Goal: Book appointment/travel/reservation

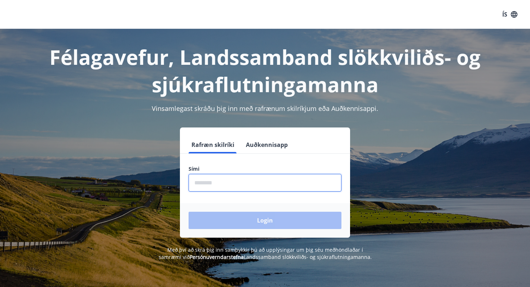
click at [207, 183] on input "phone" at bounding box center [265, 183] width 153 height 18
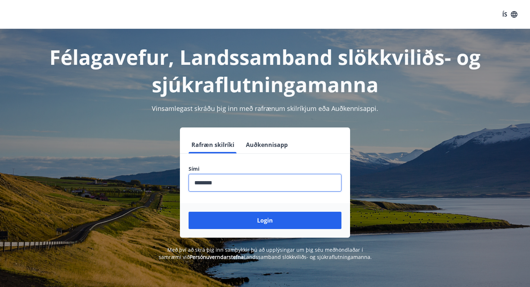
type input "********"
click at [265, 221] on button "Login" at bounding box center [265, 220] width 153 height 17
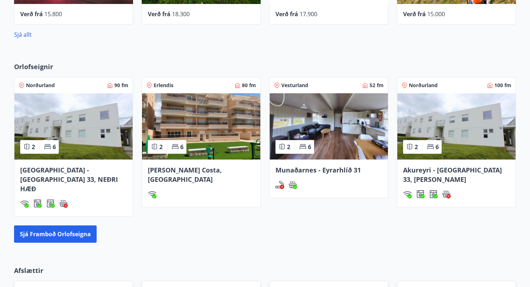
scroll to position [407, 0]
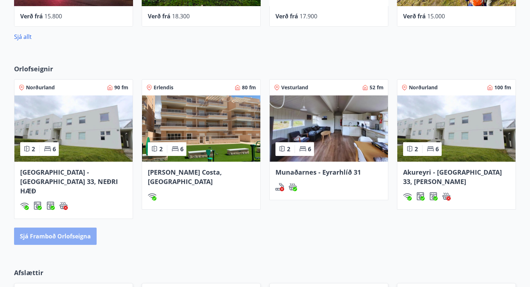
click at [67, 228] on button "Sjá framboð orlofseigna" at bounding box center [55, 236] width 83 height 17
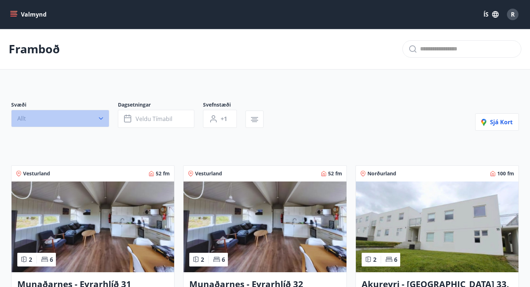
click at [105, 118] on button "Allt" at bounding box center [60, 118] width 98 height 17
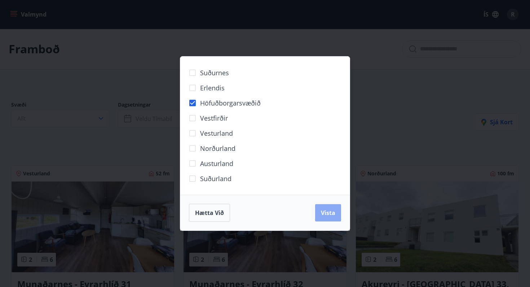
click at [334, 209] on span "Vista" at bounding box center [328, 213] width 14 height 8
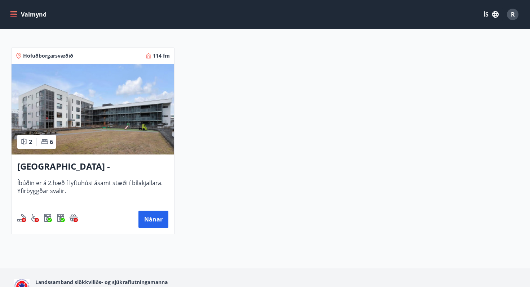
scroll to position [136, 0]
click at [150, 216] on button "Nánar" at bounding box center [154, 219] width 30 height 17
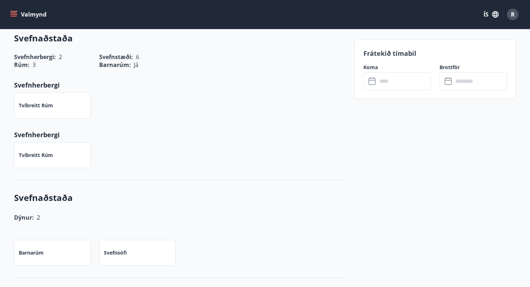
scroll to position [340, 0]
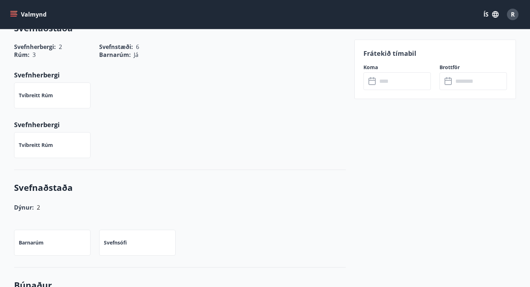
click at [375, 83] on icon at bounding box center [372, 81] width 7 height 7
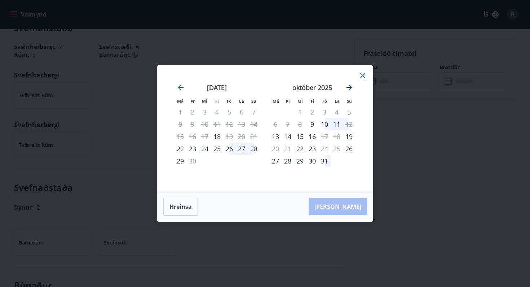
click at [349, 91] on icon "Move forward to switch to the next month." at bounding box center [349, 87] width 9 height 9
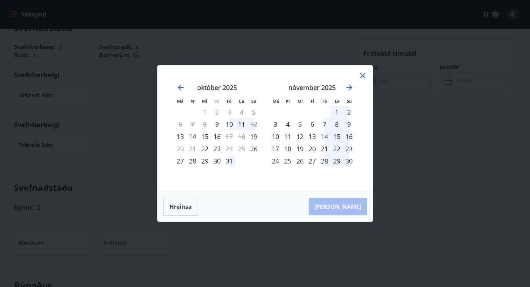
click at [363, 77] on icon at bounding box center [363, 75] width 9 height 9
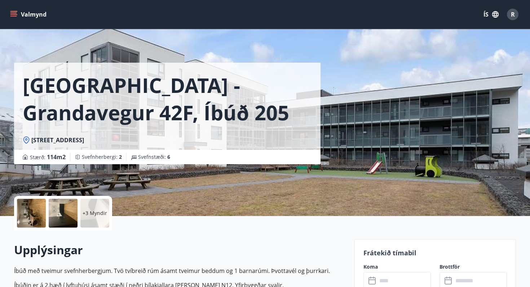
scroll to position [0, 0]
click at [21, 13] on button "Valmynd" at bounding box center [29, 14] width 41 height 13
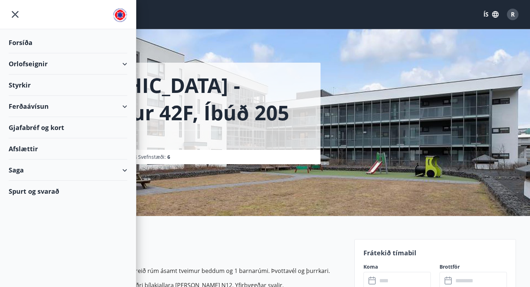
click at [34, 67] on div "Orlofseignir" at bounding box center [68, 63] width 119 height 21
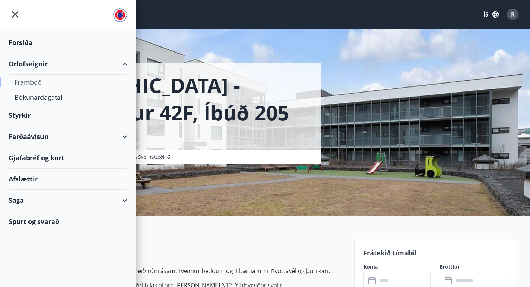
click at [34, 84] on div "Framboð" at bounding box center [67, 82] width 107 height 15
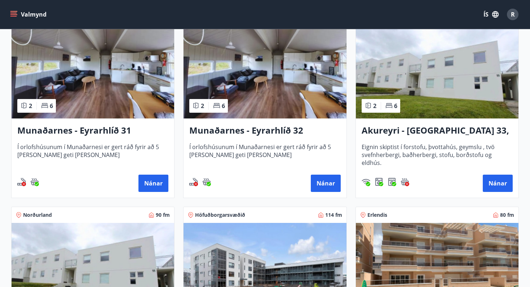
scroll to position [154, 0]
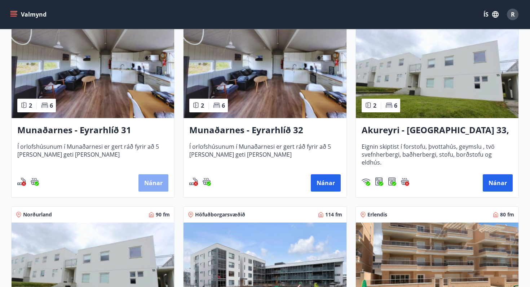
click at [152, 181] on button "Nánar" at bounding box center [154, 183] width 30 height 17
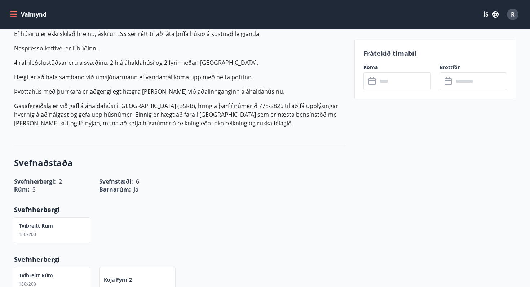
scroll to position [352, 0]
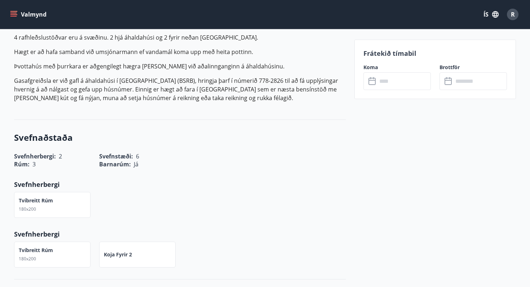
click at [374, 82] on icon at bounding box center [373, 81] width 9 height 9
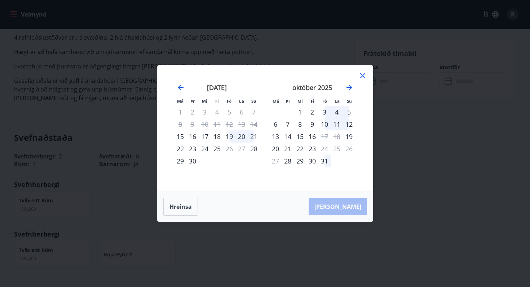
click at [364, 76] on icon at bounding box center [362, 75] width 5 height 5
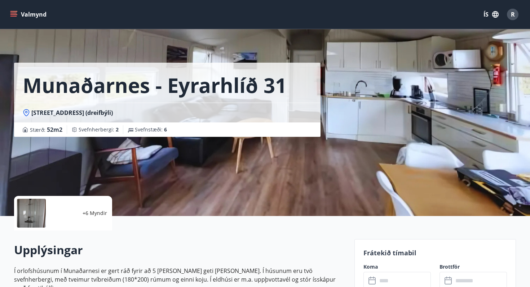
scroll to position [0, 0]
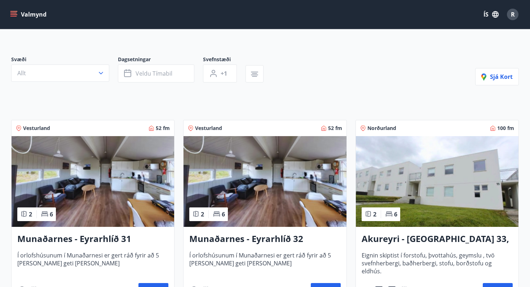
click at [245, 155] on img at bounding box center [265, 181] width 163 height 91
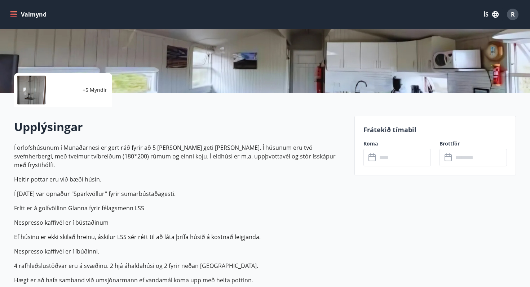
scroll to position [194, 0]
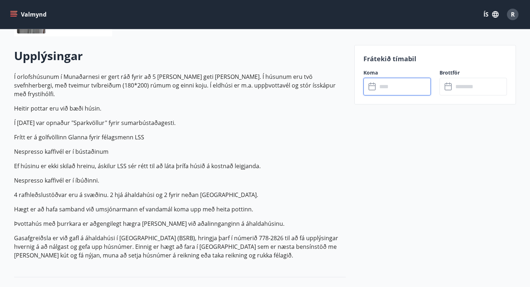
click at [381, 86] on input "text" at bounding box center [404, 87] width 54 height 18
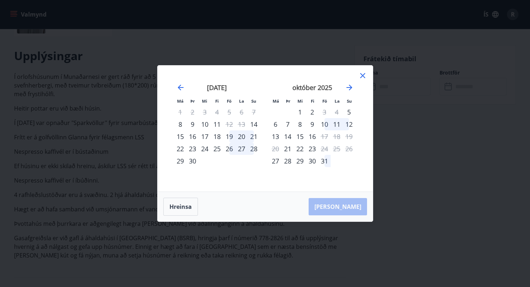
click at [362, 76] on icon at bounding box center [362, 75] width 5 height 5
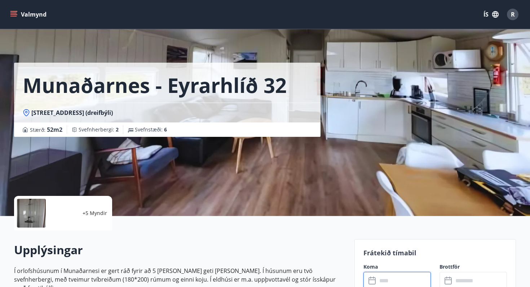
scroll to position [0, 0]
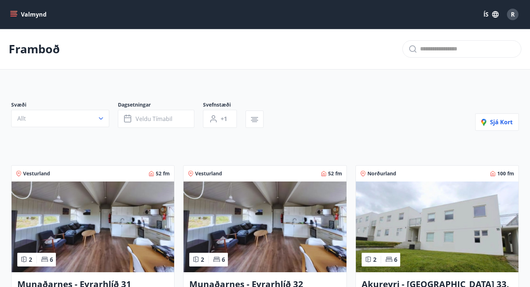
click at [41, 17] on button "Valmynd" at bounding box center [29, 14] width 41 height 13
click at [514, 14] on span "R" at bounding box center [513, 14] width 4 height 8
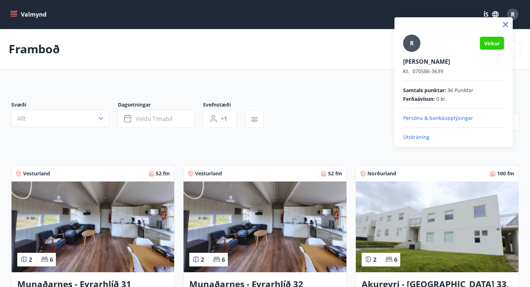
click at [422, 137] on p "Útskráning" at bounding box center [453, 137] width 101 height 7
